Goal: Task Accomplishment & Management: Manage account settings

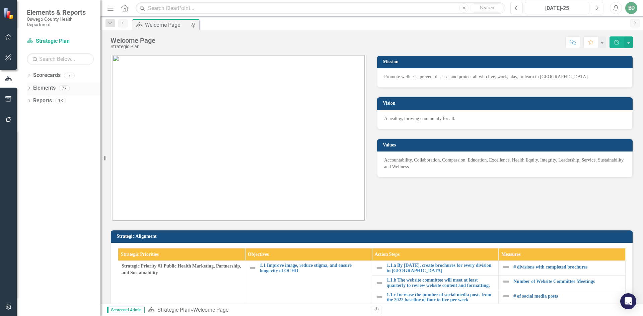
click at [50, 88] on link "Elements" at bounding box center [44, 88] width 22 height 8
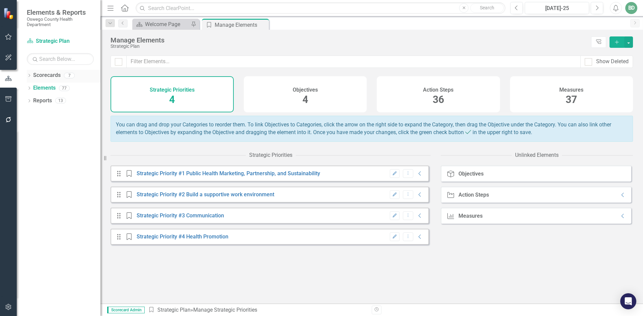
click at [52, 71] on div "Scorecard Strategic Plan Search Dropdown Scorecards 7 Strategic Plan Strategic …" at bounding box center [59, 176] width 84 height 281
click at [51, 76] on link "Scorecards" at bounding box center [46, 76] width 27 height 8
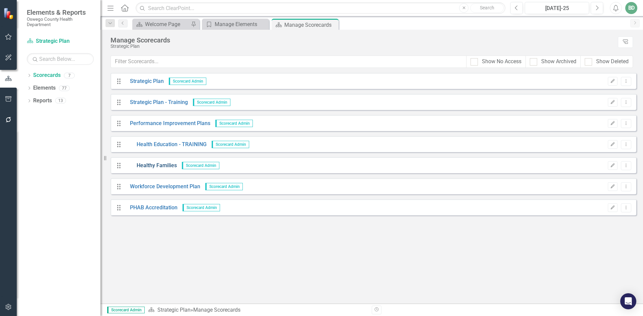
click at [148, 165] on link "Healthy Families" at bounding box center [151, 166] width 52 height 8
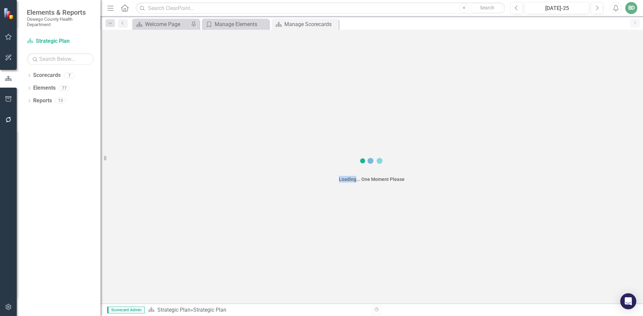
click at [148, 165] on div "Loading... One Moment Please" at bounding box center [371, 167] width 542 height 274
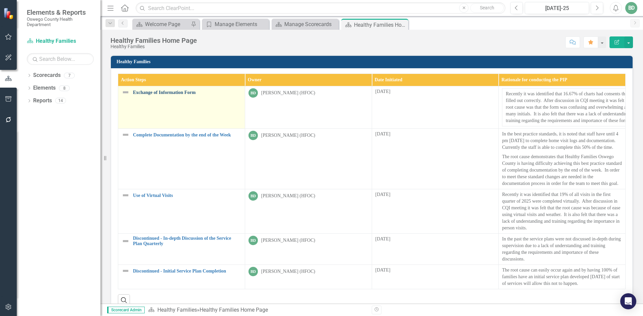
click at [163, 94] on link "Exchange of Information Form" at bounding box center [187, 92] width 108 height 5
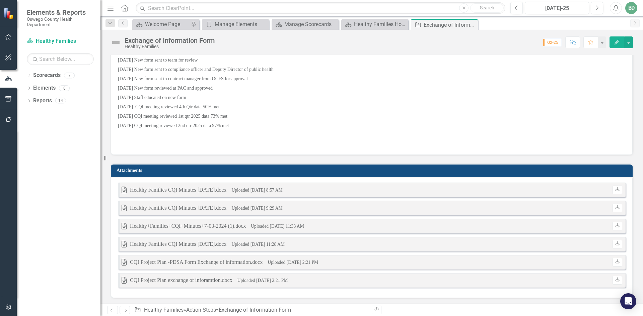
scroll to position [487, 0]
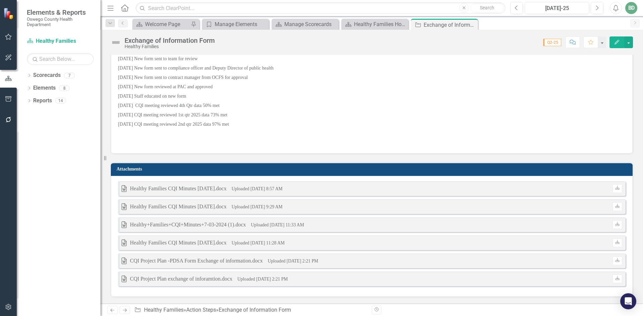
click at [236, 172] on h3 "Attachments" at bounding box center [373, 169] width 513 height 5
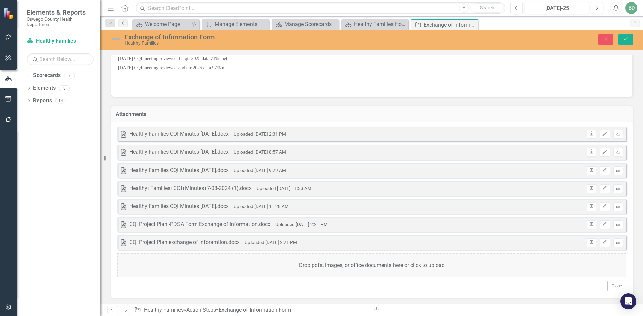
scroll to position [545, 0]
click at [610, 288] on button "Close" at bounding box center [616, 285] width 19 height 11
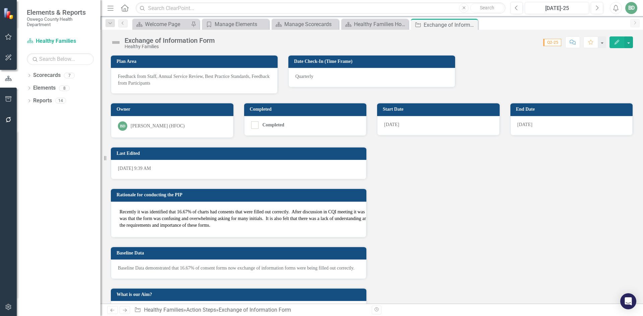
scroll to position [0, 0]
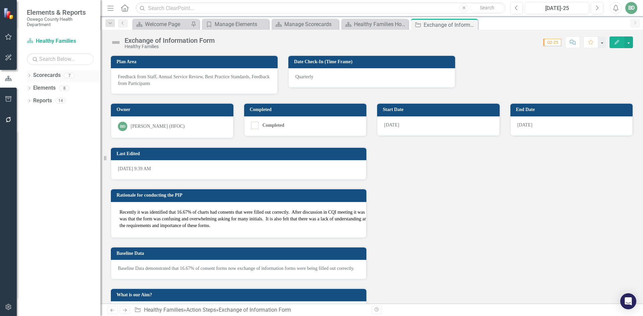
click at [46, 77] on link "Scorecards" at bounding box center [46, 76] width 27 height 8
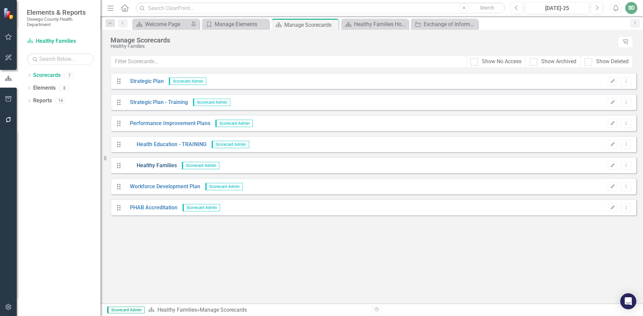
click at [148, 166] on link "Healthy Families" at bounding box center [151, 166] width 52 height 8
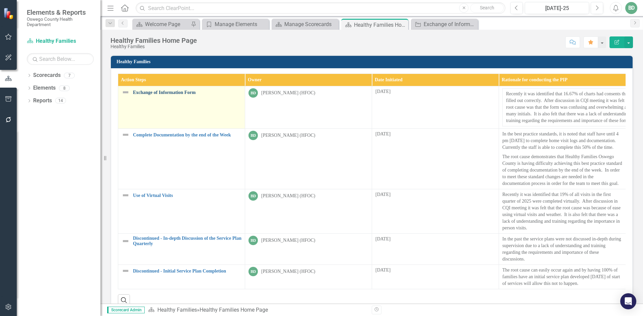
click at [161, 95] on link "Exchange of Information Form" at bounding box center [187, 92] width 108 height 5
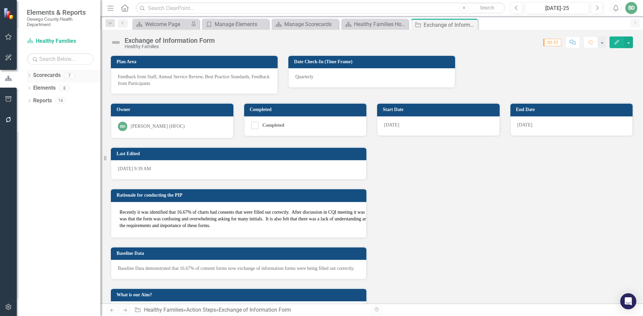
click at [46, 75] on link "Scorecards" at bounding box center [46, 76] width 27 height 8
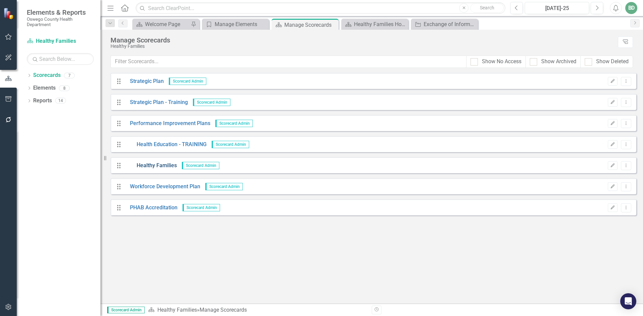
click at [146, 165] on link "Healthy Families" at bounding box center [151, 166] width 52 height 8
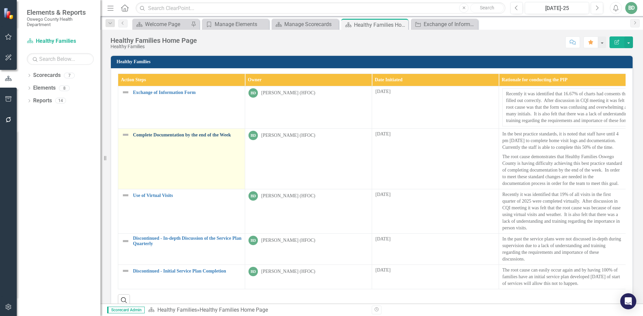
click at [169, 134] on link "Complete Documentation by the end of the Week" at bounding box center [187, 135] width 108 height 5
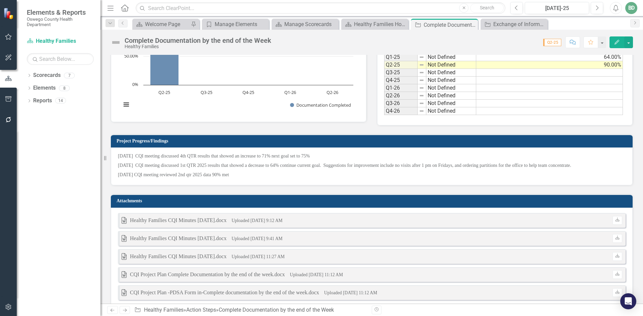
scroll to position [373, 0]
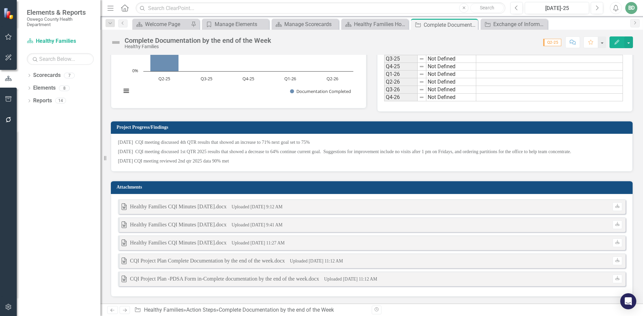
click at [489, 191] on td "Attachments" at bounding box center [373, 188] width 513 height 10
click at [486, 189] on h3 "Attachments" at bounding box center [373, 187] width 513 height 5
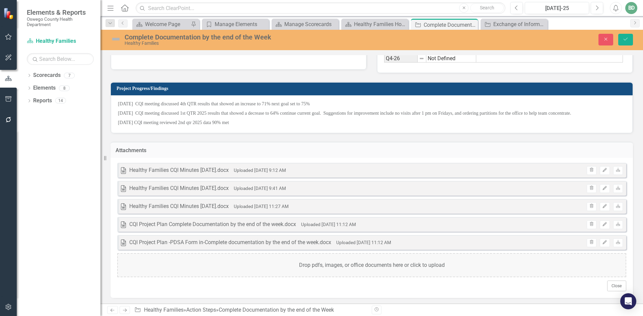
scroll to position [413, 0]
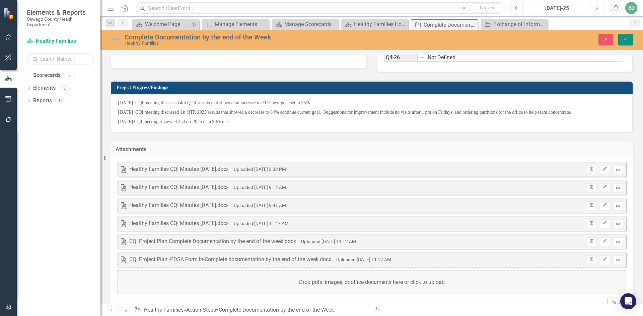
click at [626, 39] on icon "Save" at bounding box center [625, 39] width 6 height 5
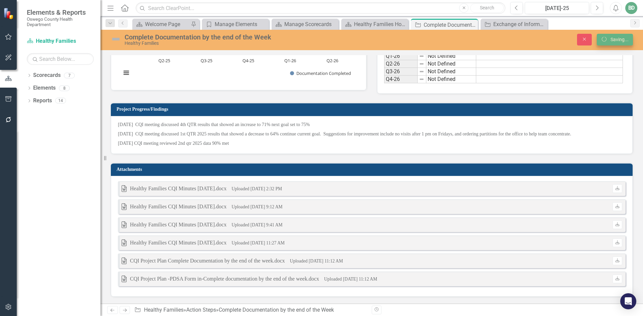
scroll to position [0, 0]
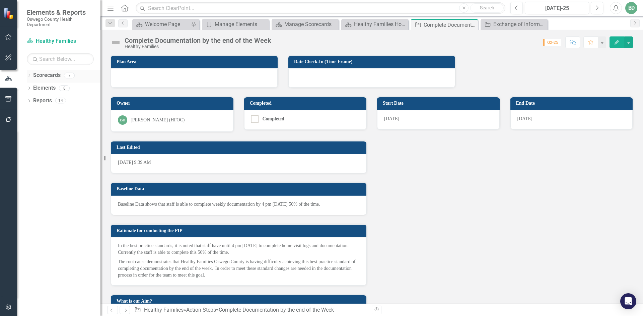
click at [48, 77] on link "Scorecards" at bounding box center [46, 76] width 27 height 8
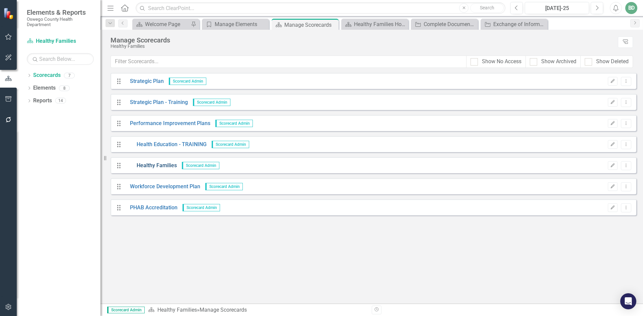
click at [156, 166] on link "Healthy Families" at bounding box center [151, 166] width 52 height 8
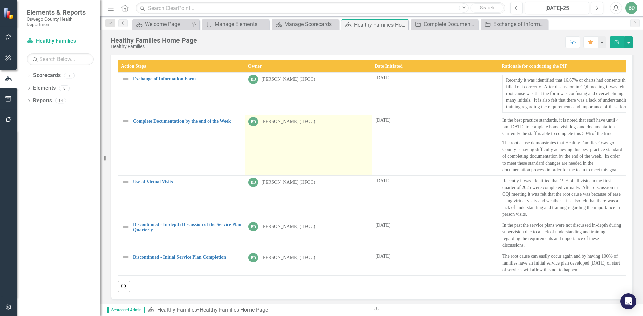
scroll to position [21, 0]
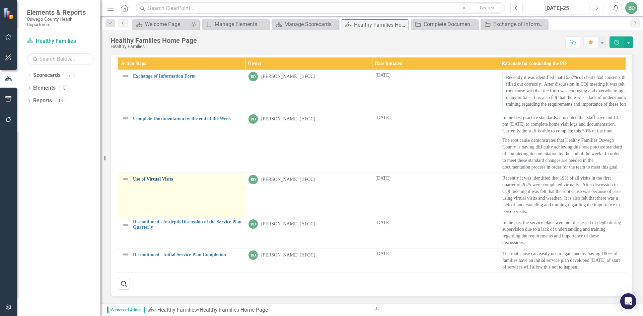
click at [155, 177] on link "Use of Virtual Visits" at bounding box center [187, 179] width 108 height 5
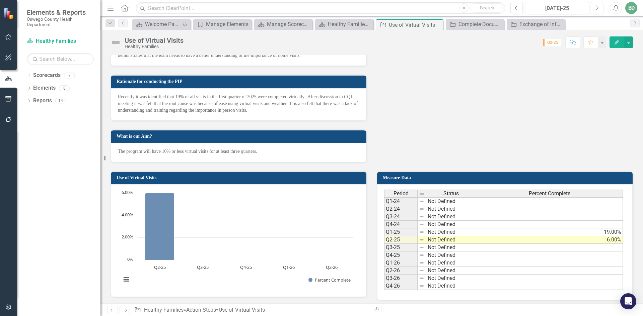
scroll to position [277, 0]
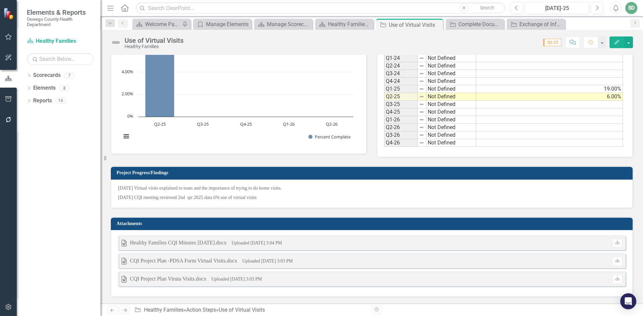
click at [307, 228] on td "Attachments" at bounding box center [373, 225] width 513 height 10
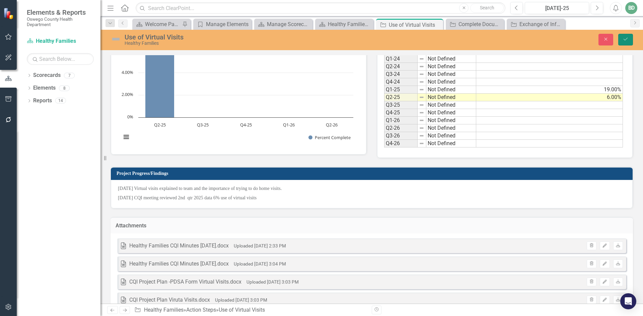
click at [622, 38] on button "Save" at bounding box center [625, 40] width 15 height 12
